Goal: Navigation & Orientation: Find specific page/section

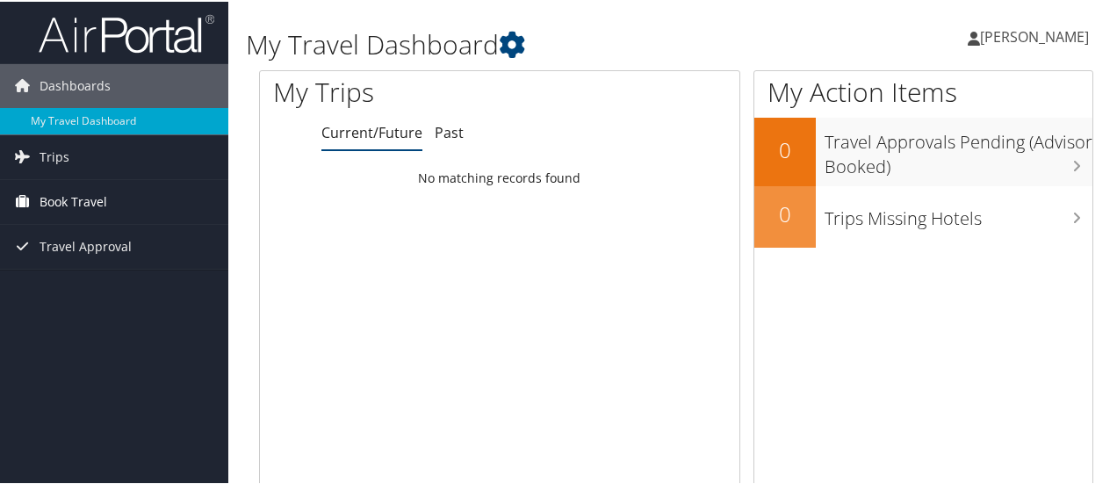
click at [67, 194] on span "Book Travel" at bounding box center [74, 200] width 68 height 44
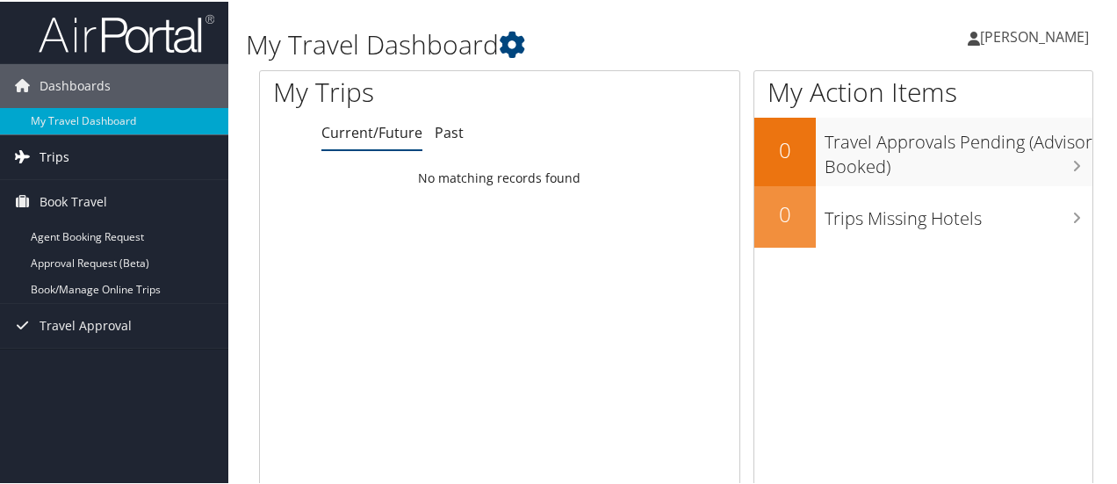
click at [69, 144] on link "Trips" at bounding box center [114, 156] width 228 height 44
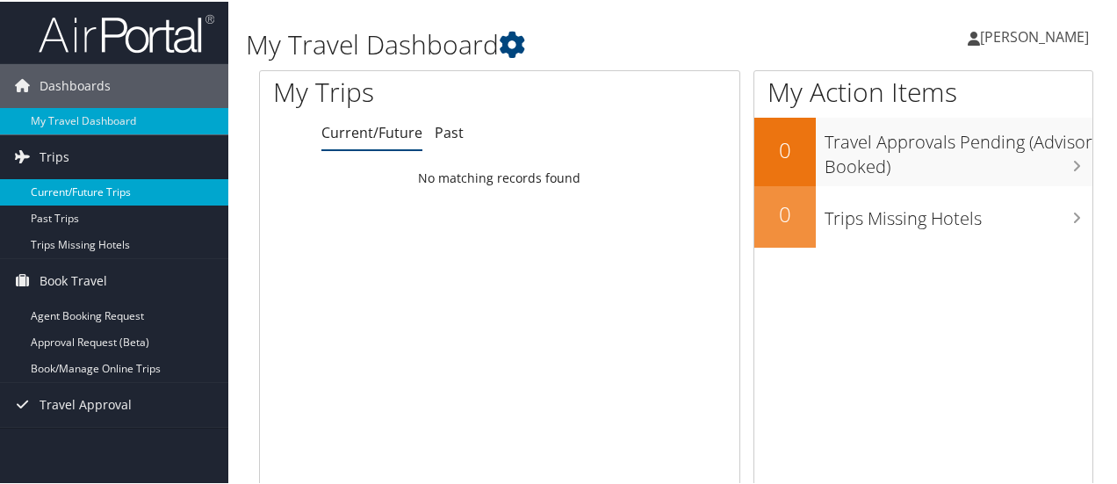
click at [72, 185] on link "Current/Future Trips" at bounding box center [114, 190] width 228 height 26
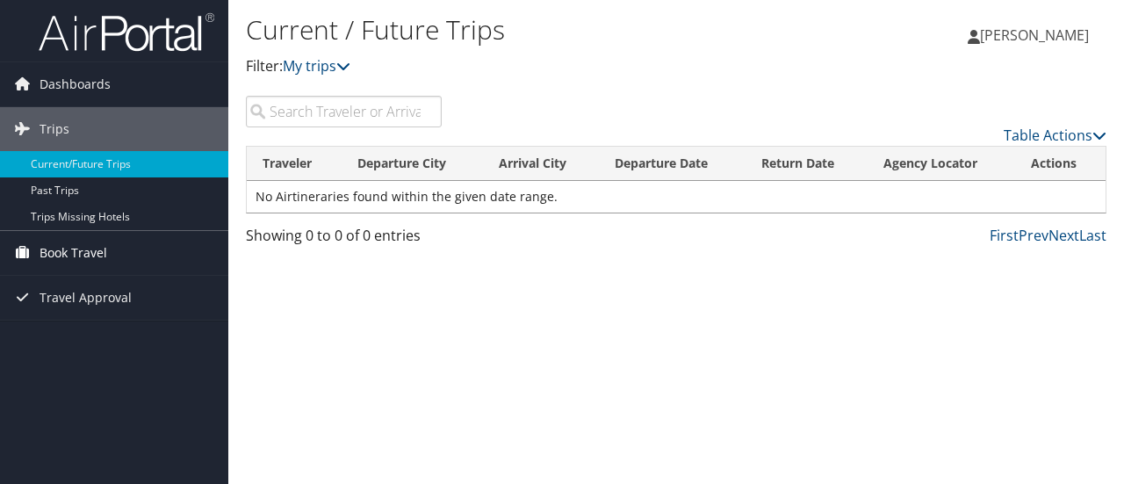
click at [76, 253] on span "Book Travel" at bounding box center [74, 253] width 68 height 44
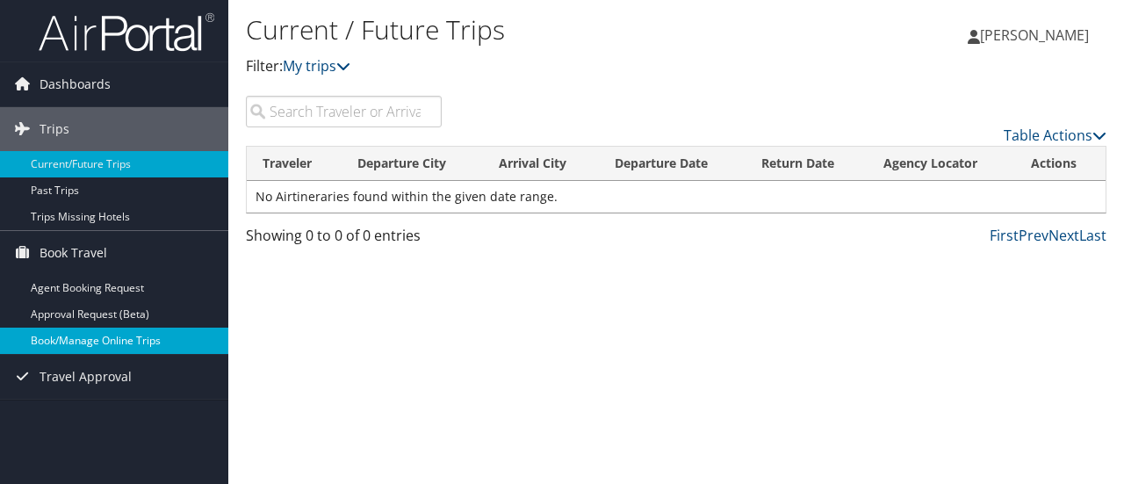
click at [111, 349] on link "Book/Manage Online Trips" at bounding box center [114, 341] width 228 height 26
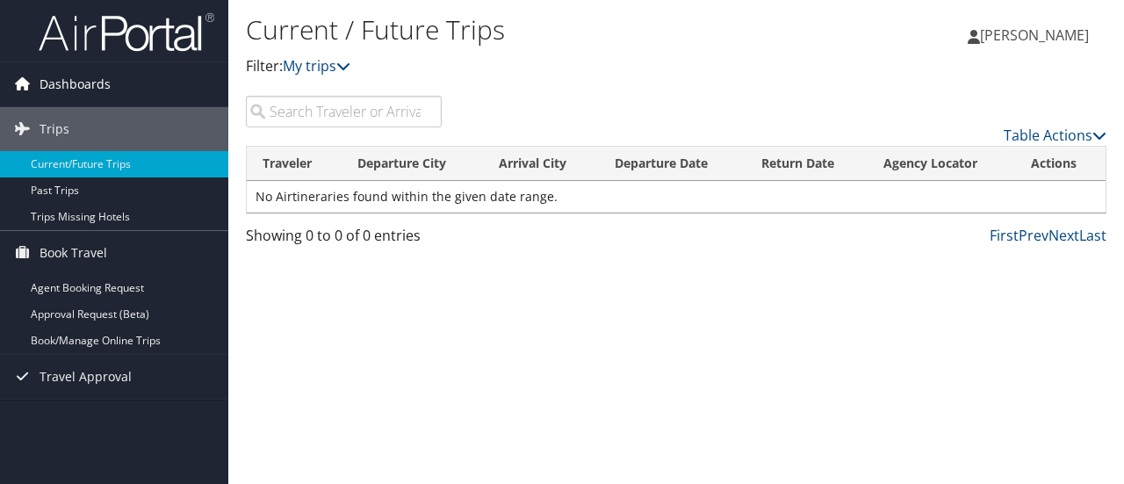
click at [73, 74] on span "Dashboards" at bounding box center [75, 84] width 71 height 44
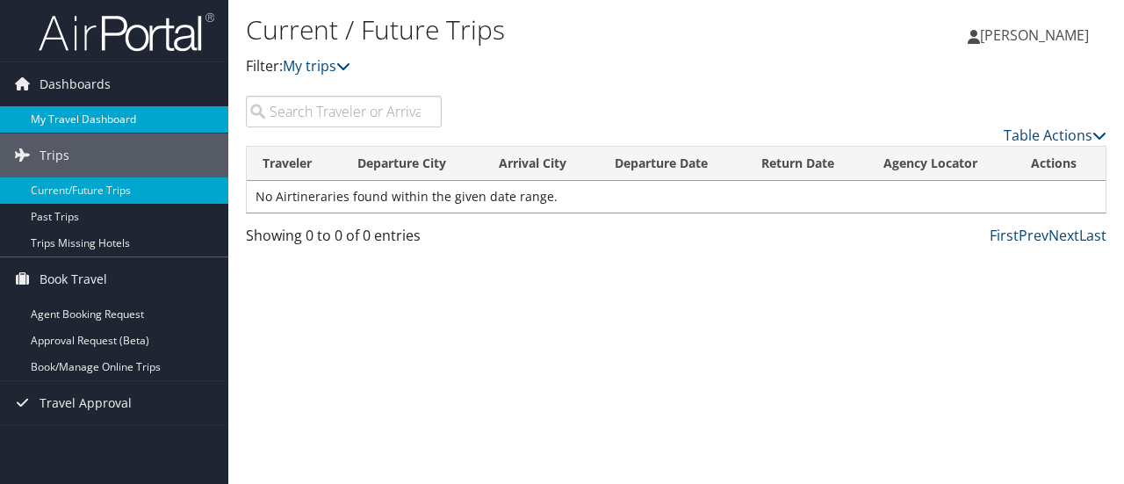
click at [71, 119] on link "My Travel Dashboard" at bounding box center [114, 119] width 228 height 26
